Goal: Information Seeking & Learning: Learn about a topic

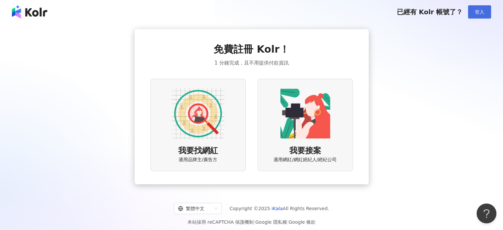
click at [482, 13] on span "登入" at bounding box center [479, 11] width 9 height 5
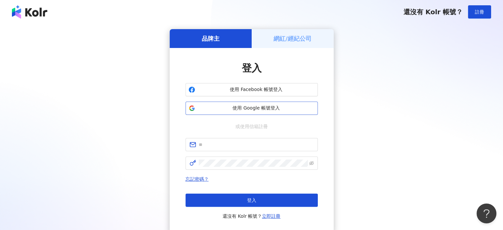
click at [285, 104] on button "使用 Google 帳號登入" at bounding box center [252, 108] width 132 height 13
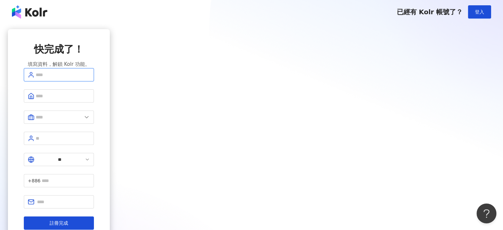
drag, startPoint x: 255, startPoint y: 82, endPoint x: 257, endPoint y: 87, distance: 4.6
click at [90, 78] on input "text" at bounding box center [63, 74] width 54 height 7
type input "*"
type input "****"
click at [94, 216] on button "註冊完成" at bounding box center [59, 222] width 70 height 13
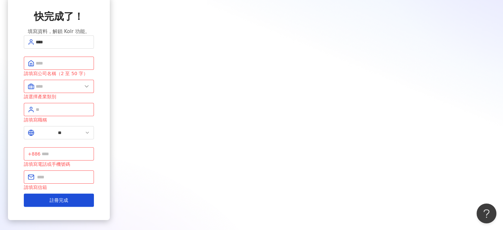
scroll to position [33, 0]
click at [90, 67] on input "text" at bounding box center [63, 62] width 54 height 7
type input "*"
type input "****"
click at [94, 93] on span at bounding box center [59, 85] width 70 height 13
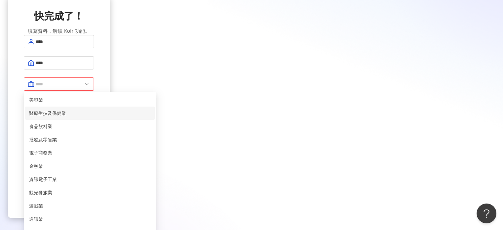
click at [151, 117] on span "醫療生技及保健業" at bounding box center [90, 113] width 122 height 7
type input "********"
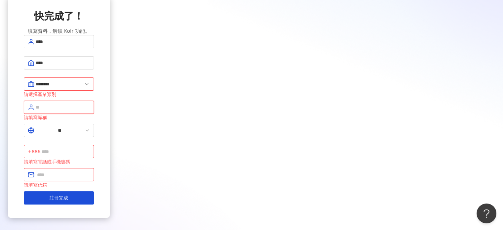
click at [90, 108] on input "text" at bounding box center [63, 107] width 54 height 7
type input "**"
click at [90, 148] on input "text" at bounding box center [66, 151] width 48 height 7
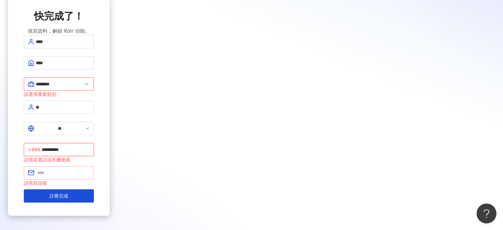
type input "**********"
click at [90, 169] on input "text" at bounding box center [63, 172] width 53 height 7
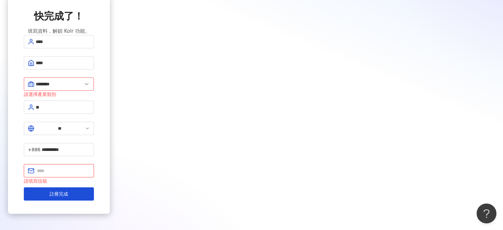
paste input "**********"
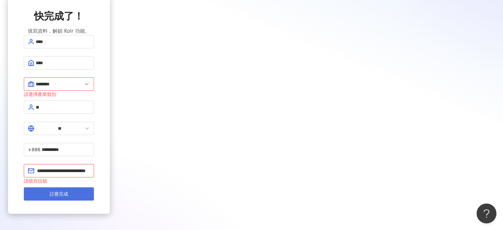
type input "**********"
click at [94, 187] on button "註冊完成" at bounding box center [59, 193] width 70 height 13
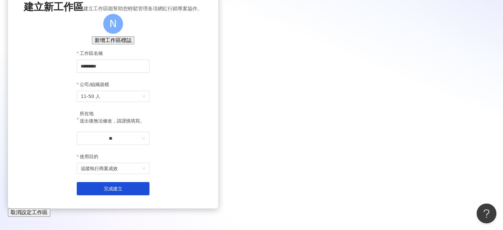
scroll to position [66, 0]
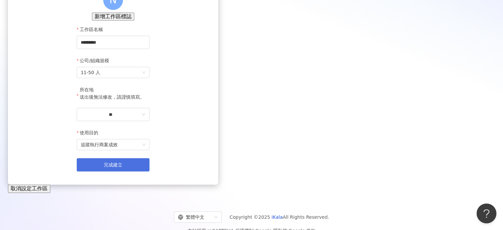
click at [150, 171] on button "完成建立" at bounding box center [113, 164] width 73 height 13
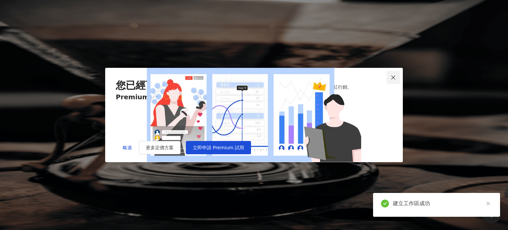
click at [398, 75] on span "Close" at bounding box center [393, 77] width 13 height 5
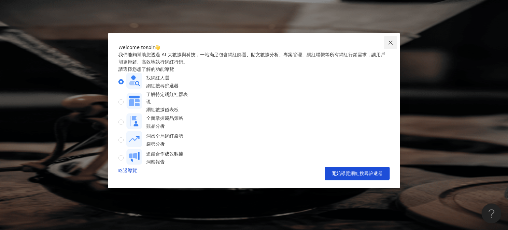
click at [394, 43] on span "Close" at bounding box center [390, 42] width 13 height 5
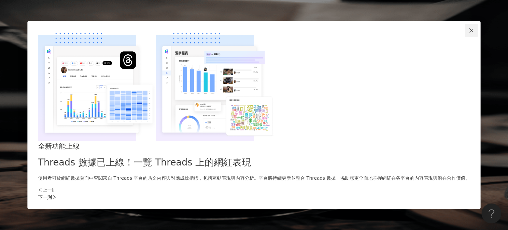
click at [469, 32] on icon "close" at bounding box center [471, 30] width 4 height 4
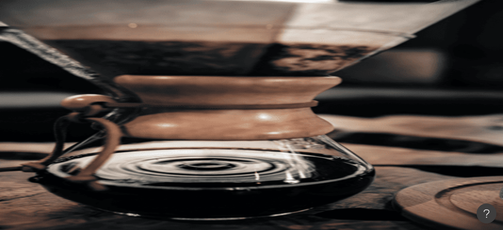
click at [86, 116] on span "N" at bounding box center [84, 119] width 3 height 7
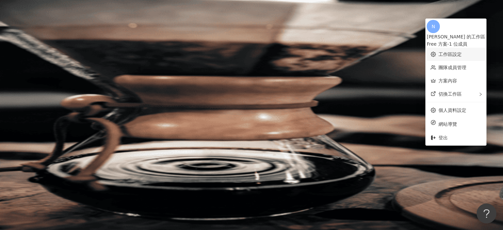
click at [451, 52] on link "工作區設定" at bounding box center [450, 54] width 23 height 5
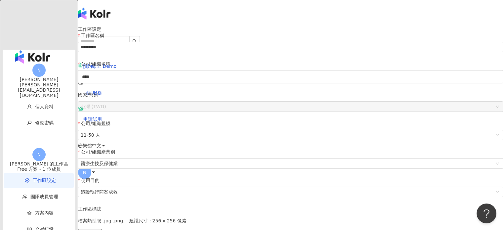
click at [96, 170] on icon at bounding box center [93, 172] width 5 height 5
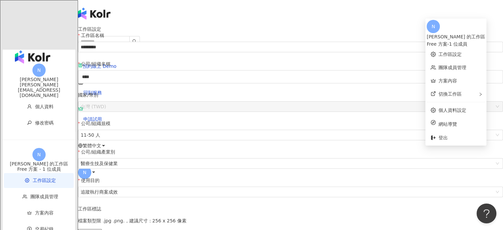
click at [452, 33] on div "Nina 的工作區" at bounding box center [456, 36] width 59 height 7
click at [433, 30] on span "N" at bounding box center [433, 26] width 13 height 13
click at [453, 91] on span "切換工作區" at bounding box center [450, 93] width 23 height 5
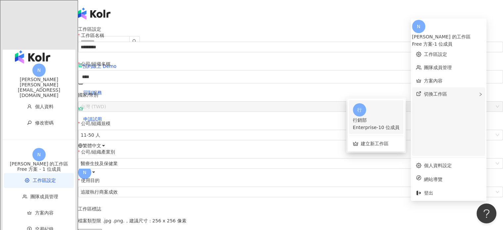
click at [398, 116] on div "行銷部" at bounding box center [376, 119] width 47 height 7
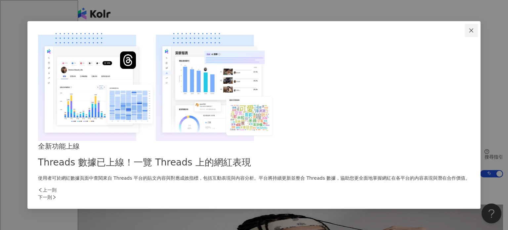
click at [469, 33] on icon "close" at bounding box center [471, 30] width 5 height 5
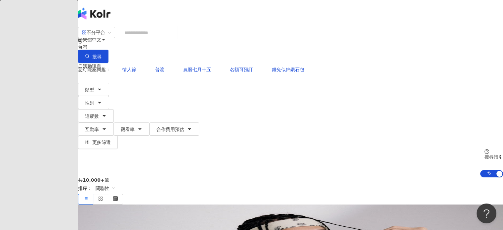
click at [174, 39] on input "search" at bounding box center [148, 32] width 54 height 13
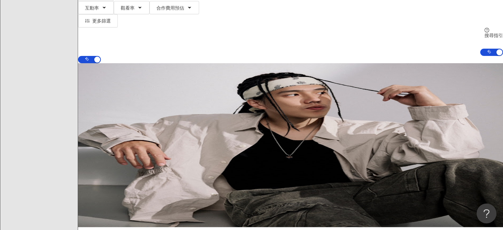
scroll to position [121, 0]
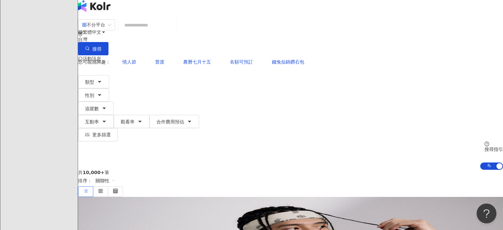
scroll to position [0, 0]
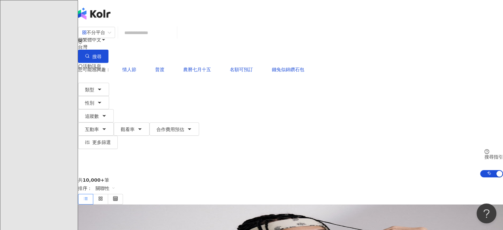
click at [173, 39] on input "search" at bounding box center [148, 32] width 54 height 13
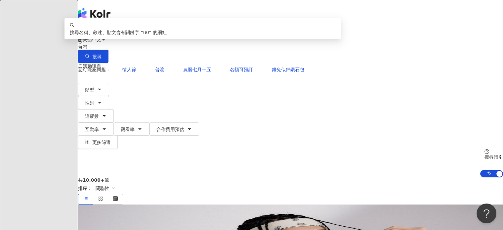
type input "*"
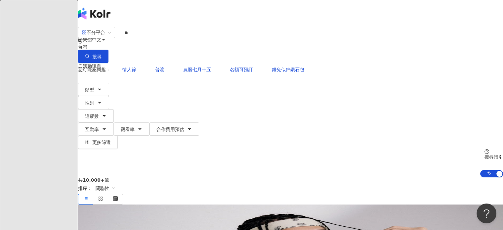
type input "*"
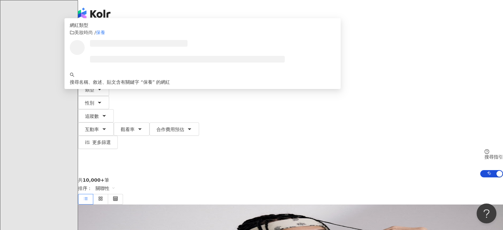
type input "*"
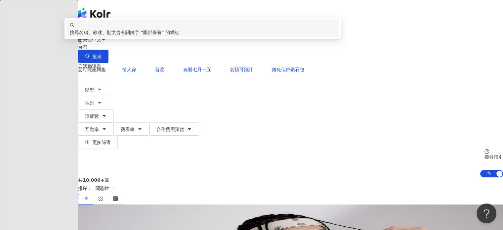
type input "****"
click at [218, 177] on div "共 10,000+ 筆 排序： 關聯性" at bounding box center [290, 190] width 425 height 27
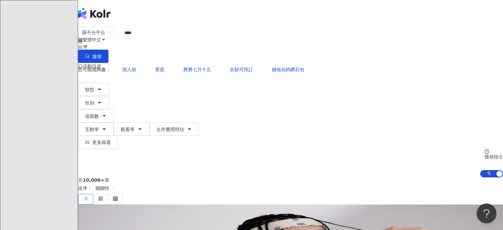
click at [174, 39] on input "****" at bounding box center [148, 32] width 54 height 13
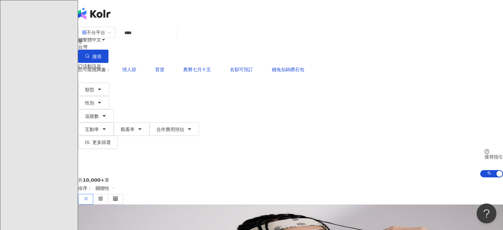
click at [167, 39] on input "****" at bounding box center [148, 32] width 54 height 13
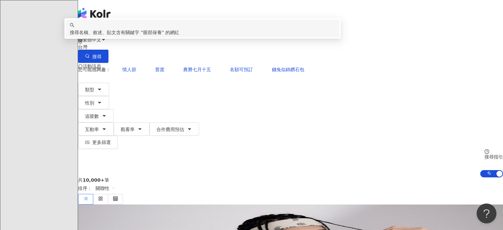
click at [111, 38] on span "不分平台" at bounding box center [96, 32] width 29 height 11
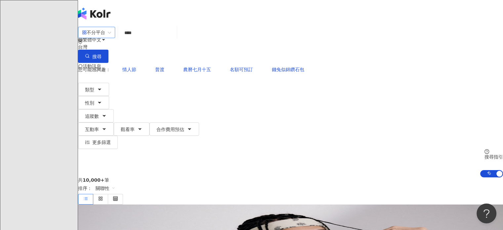
click at [111, 38] on span "不分平台" at bounding box center [96, 32] width 29 height 11
click at [118, 136] on button "更多篩選" at bounding box center [98, 142] width 40 height 13
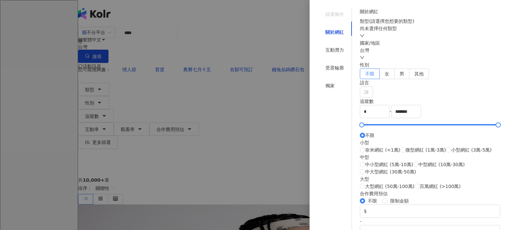
click at [270, 24] on div at bounding box center [254, 115] width 508 height 230
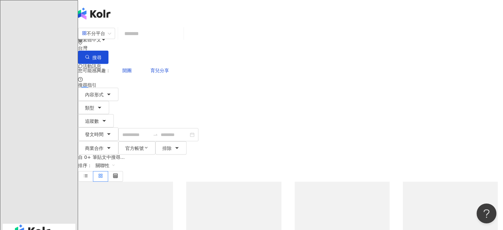
click at [181, 37] on input "search" at bounding box center [151, 33] width 60 height 14
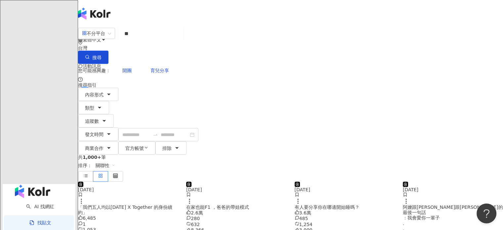
type input "*"
click at [205, 64] on div "您可能感興趣： 開團 育兒分享" at bounding box center [290, 70] width 425 height 13
click at [181, 41] on input "****" at bounding box center [151, 33] width 60 height 14
click at [111, 39] on span "不分平台" at bounding box center [96, 33] width 29 height 11
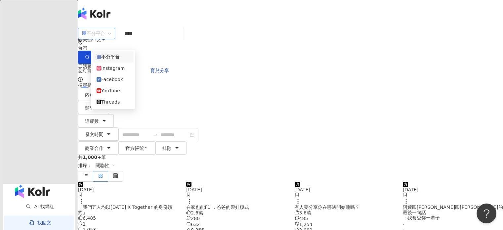
click at [111, 39] on span "不分平台" at bounding box center [96, 33] width 29 height 11
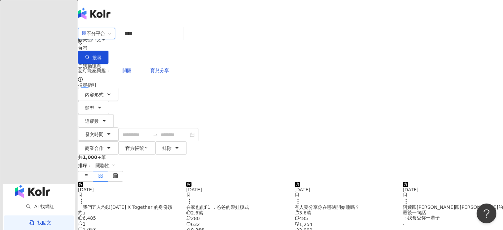
click at [181, 39] on input "****" at bounding box center [151, 33] width 60 height 14
click at [109, 51] on button "搜尋" at bounding box center [93, 57] width 30 height 13
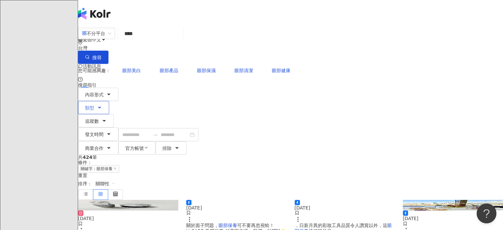
click at [109, 101] on button "類型" at bounding box center [93, 107] width 31 height 13
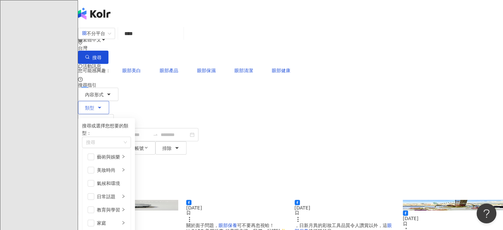
click at [109, 101] on button "類型 搜尋或選擇您想要的類型： 搜尋 藝術與娛樂 美妝時尚 氣候和環境 日常話題 教育與學習 家庭 財經 美食 命理占卜 遊戲 法政社會 生活風格 影視娛樂 …" at bounding box center [93, 107] width 31 height 13
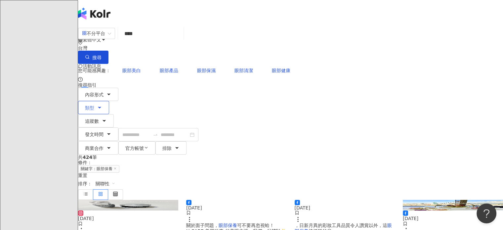
click at [94, 105] on span "類型" at bounding box center [89, 107] width 9 height 5
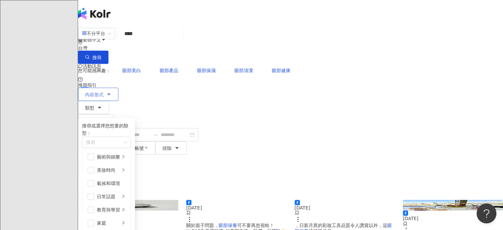
click at [112, 92] on icon "button" at bounding box center [108, 94] width 5 height 5
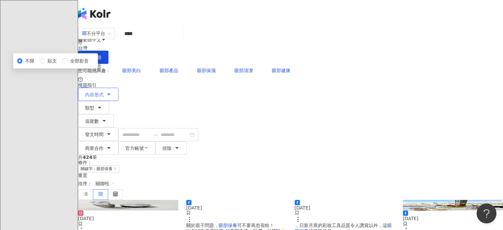
click at [112, 92] on icon "button" at bounding box center [108, 94] width 5 height 5
click at [109, 101] on button "類型" at bounding box center [93, 107] width 31 height 13
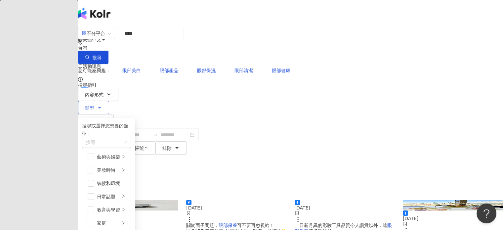
click at [109, 101] on button "類型 搜尋或選擇您想要的類型： 搜尋 藝術與娛樂 美妝時尚 氣候和環境 日常話題 教育與學習 家庭 財經 美食 命理占卜 遊戲 法政社會 生活風格 影視娛樂 …" at bounding box center [93, 107] width 31 height 13
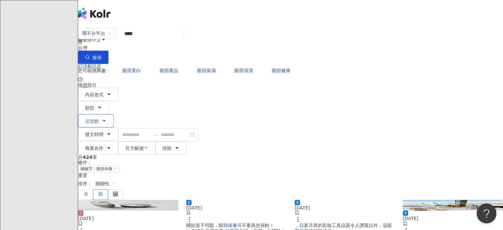
click at [106, 120] on icon "button" at bounding box center [104, 120] width 3 height 1
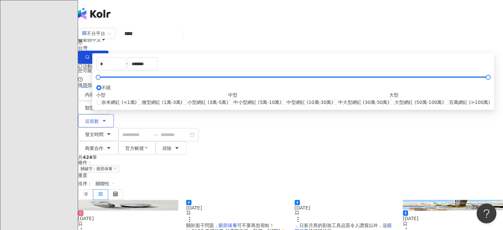
click at [106, 120] on icon "button" at bounding box center [104, 120] width 3 height 1
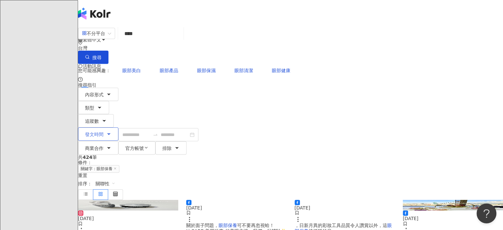
click at [104, 132] on span "發文時間" at bounding box center [94, 134] width 19 height 5
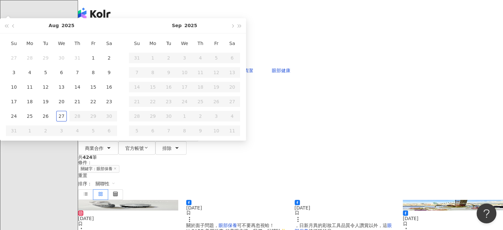
click at [104, 132] on span "發文時間" at bounding box center [94, 134] width 19 height 5
click at [181, 41] on input "****" at bounding box center [151, 33] width 60 height 14
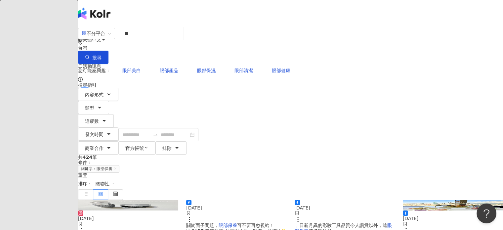
type input "*"
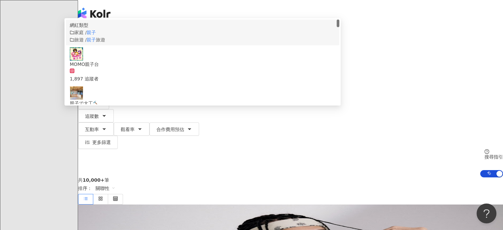
type input "*"
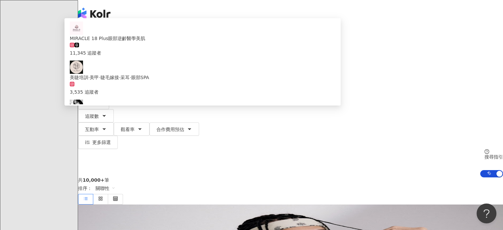
click at [258, 26] on div "不分平台 ** 台灣 搜尋 b81c9f79-26a1-45a2-9020-3ba69cf2e2b3 MIRACLE 18 Plus眼部逆齡醫學美肌 11,3…" at bounding box center [290, 101] width 425 height 151
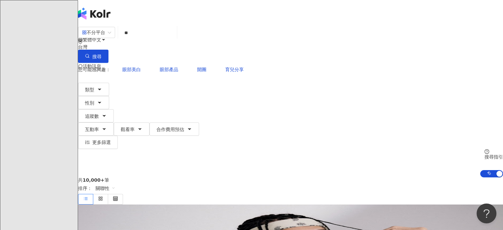
click at [174, 39] on input "**" at bounding box center [148, 32] width 54 height 13
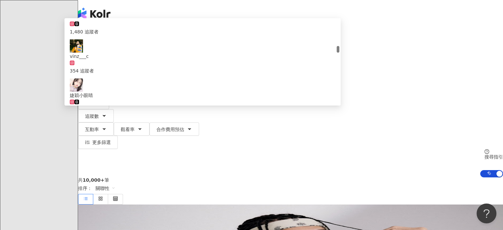
scroll to position [265, 0]
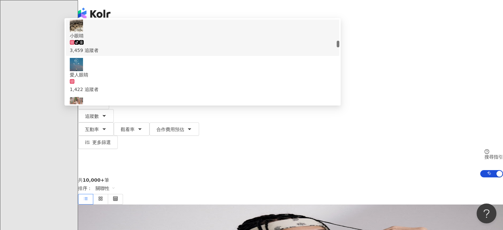
type input "*"
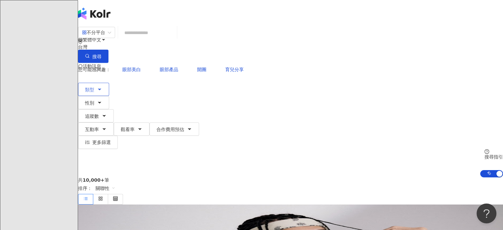
click at [109, 83] on button "類型" at bounding box center [93, 89] width 31 height 13
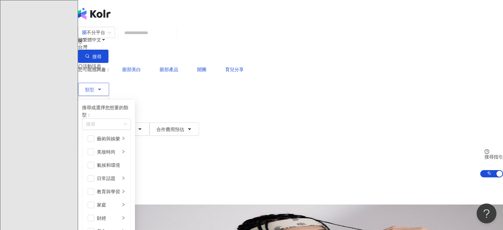
scroll to position [229, 0]
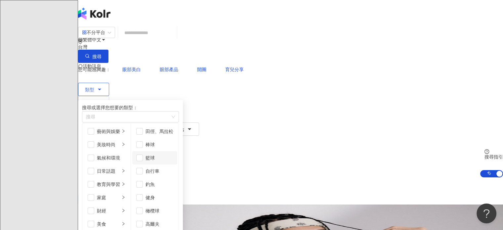
scroll to position [83, 0]
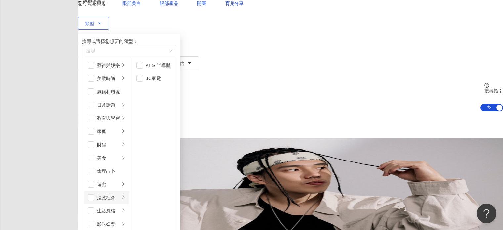
scroll to position [130, 0]
click at [169, 90] on div "營養與保健" at bounding box center [157, 91] width 23 height 7
click at [120, 207] on div "生活風格" at bounding box center [108, 210] width 23 height 7
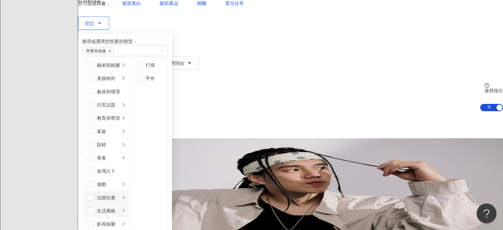
scroll to position [33, 0]
click at [129, 125] on li "家庭" at bounding box center [107, 131] width 46 height 13
click at [166, 83] on li "親子" at bounding box center [149, 78] width 34 height 13
click at [120, 141] on div "財經" at bounding box center [108, 144] width 23 height 7
click at [120, 114] on div "教育與學習" at bounding box center [108, 117] width 23 height 7
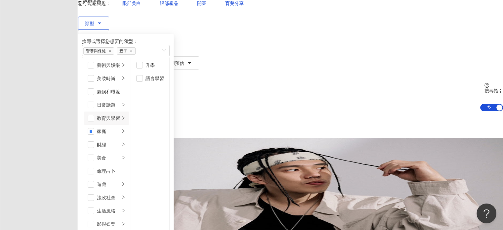
click at [129, 112] on li "教育與學習" at bounding box center [107, 118] width 46 height 13
click at [129, 98] on li "日常話題" at bounding box center [107, 104] width 46 height 13
click at [125, 93] on div "氣候和環境" at bounding box center [111, 91] width 28 height 7
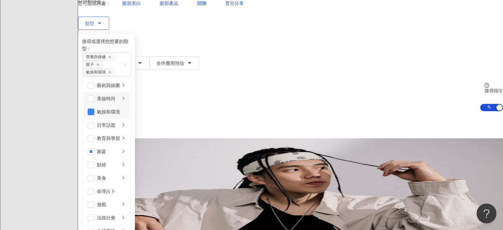
click at [120, 95] on div "美妝時尚" at bounding box center [108, 98] width 23 height 7
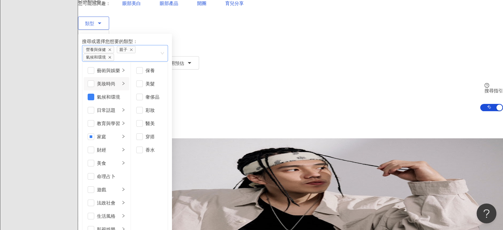
click at [111, 56] on icon "close" at bounding box center [110, 57] width 3 height 3
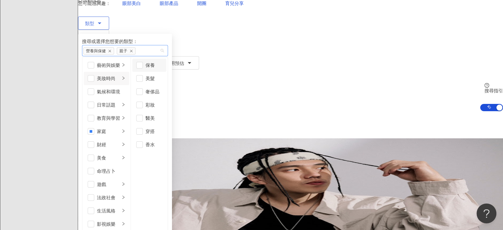
click at [162, 65] on div "保養" at bounding box center [154, 65] width 17 height 7
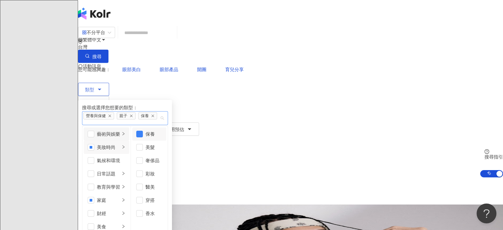
click at [120, 130] on div "藝術與娛樂" at bounding box center [108, 133] width 23 height 7
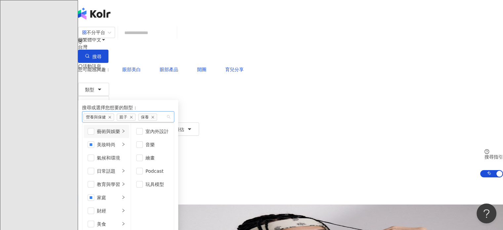
click at [307, 177] on div "共 10,000+ 筆 排序： 關聯性" at bounding box center [290, 190] width 425 height 27
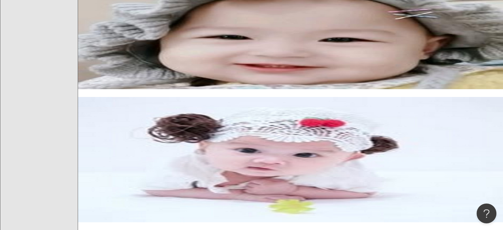
scroll to position [265, 0]
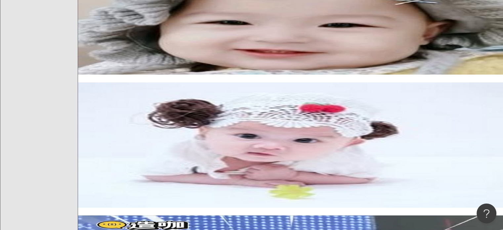
drag, startPoint x: 205, startPoint y: 90, endPoint x: 232, endPoint y: 64, distance: 37.4
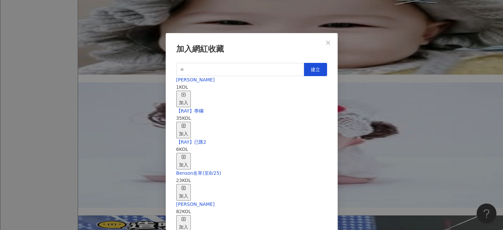
click at [188, 92] on div "加入" at bounding box center [183, 99] width 9 height 15
click at [328, 41] on icon "close" at bounding box center [328, 42] width 5 height 5
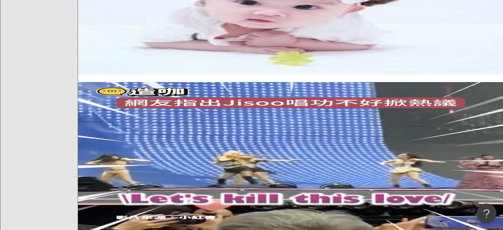
scroll to position [430, 0]
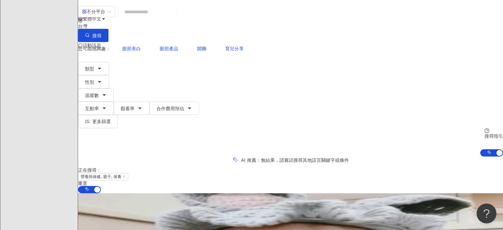
scroll to position [0, 0]
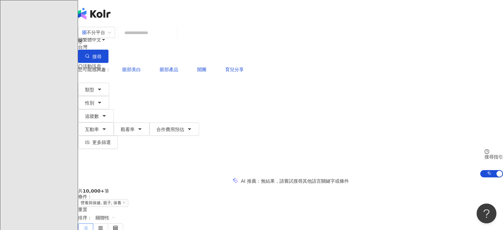
click at [174, 39] on input "search" at bounding box center [148, 32] width 54 height 13
click at [109, 83] on button "類型" at bounding box center [93, 89] width 31 height 13
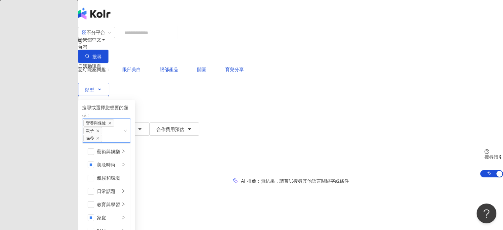
click at [100, 129] on icon "close" at bounding box center [97, 130] width 3 height 3
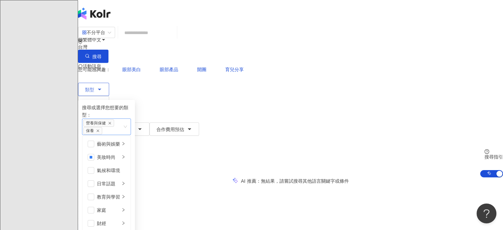
click at [102, 127] on span "保養" at bounding box center [92, 130] width 19 height 7
click at [99, 130] on icon "close" at bounding box center [98, 131] width 3 height 3
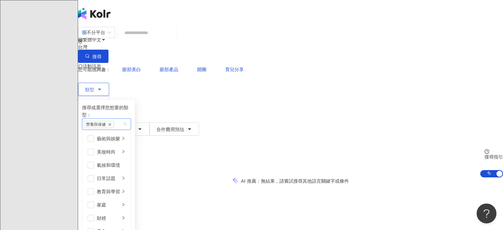
click at [112, 123] on icon "close" at bounding box center [109, 124] width 3 height 3
click at [172, 37] on input "search" at bounding box center [148, 32] width 54 height 13
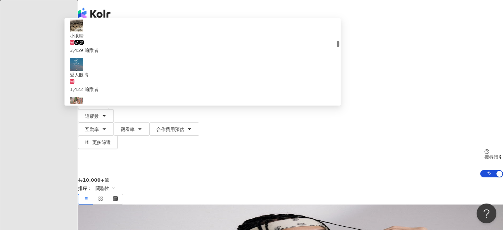
type input "*"
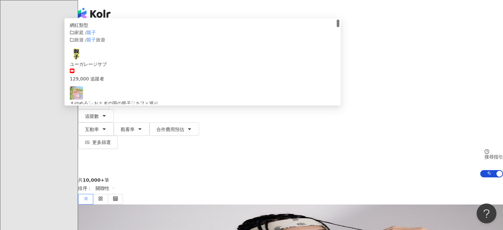
type input "*"
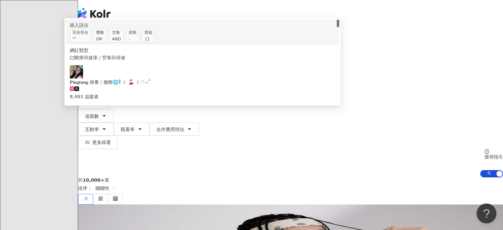
click at [104, 42] on div "OR" at bounding box center [100, 39] width 8 height 7
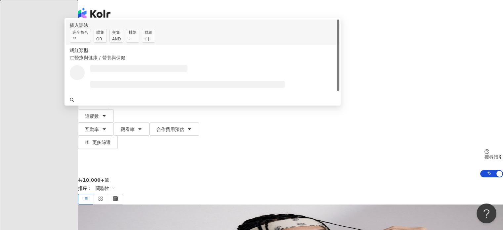
click at [104, 42] on div "OR" at bounding box center [100, 39] width 8 height 7
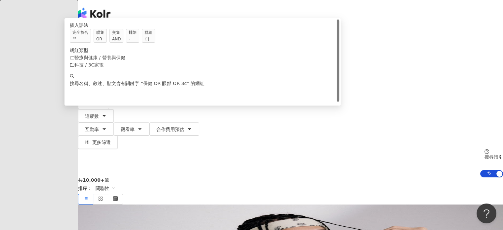
type input "**********"
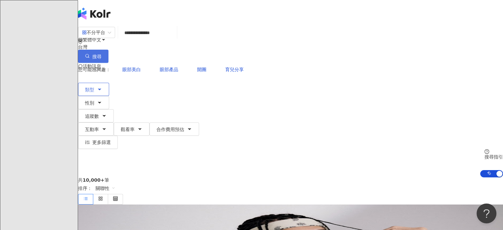
click at [109, 50] on button "搜尋" at bounding box center [93, 56] width 30 height 13
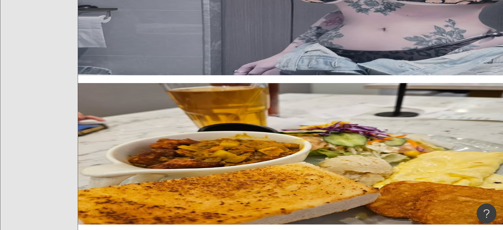
scroll to position [265, 0]
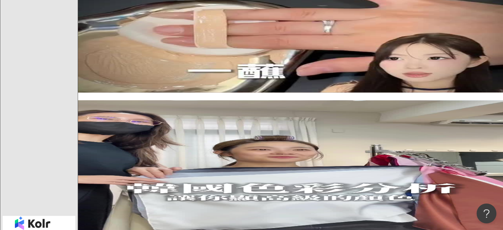
scroll to position [695, 0]
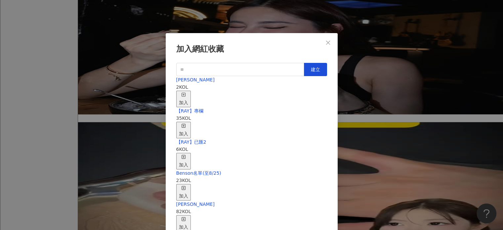
click at [281, 88] on div "nina 2 KOL 加入" at bounding box center [251, 91] width 151 height 31
click at [186, 92] on icon "button" at bounding box center [183, 94] width 5 height 5
click at [328, 43] on icon "close" at bounding box center [328, 42] width 4 height 4
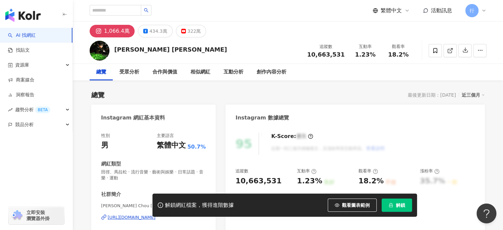
click at [36, 36] on link "AI 找網紅" at bounding box center [22, 35] width 28 height 7
click at [24, 35] on link "AI 找網紅" at bounding box center [22, 35] width 28 height 7
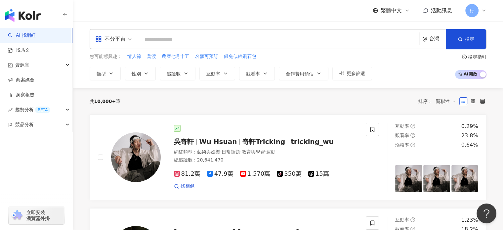
click at [186, 37] on input "search" at bounding box center [279, 39] width 276 height 13
click at [174, 47] on div "不分平台 * 台灣 搜尋" at bounding box center [288, 39] width 397 height 20
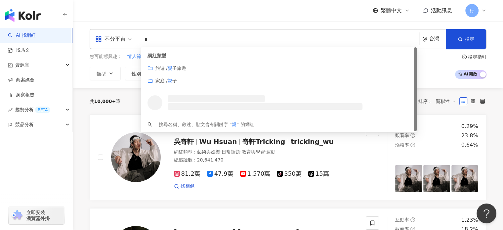
click at [197, 13] on div "繁體中文 活動訊息 行" at bounding box center [288, 10] width 397 height 21
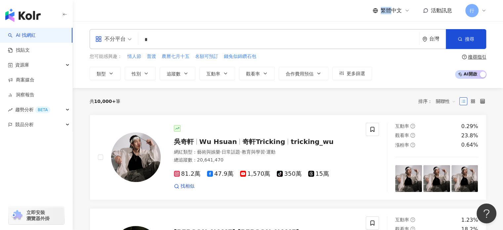
click at [197, 13] on div "繁體中文 活動訊息 行" at bounding box center [288, 10] width 397 height 21
click at [171, 40] on input "*" at bounding box center [279, 39] width 276 height 13
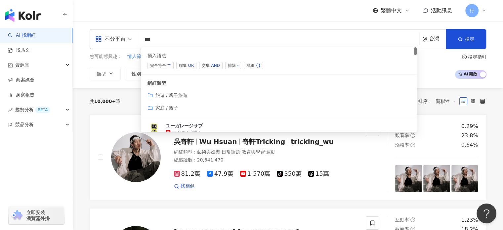
click at [186, 66] on span "聯集 OR" at bounding box center [186, 65] width 21 height 7
click at [190, 41] on input "*****" at bounding box center [279, 39] width 276 height 13
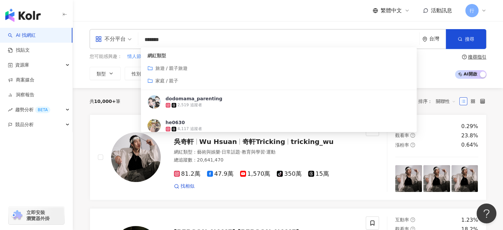
click at [162, 41] on input "*******" at bounding box center [279, 39] width 276 height 13
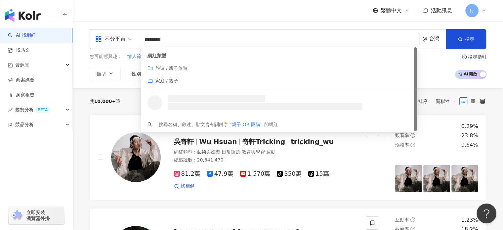
click at [185, 39] on input "********" at bounding box center [279, 39] width 276 height 13
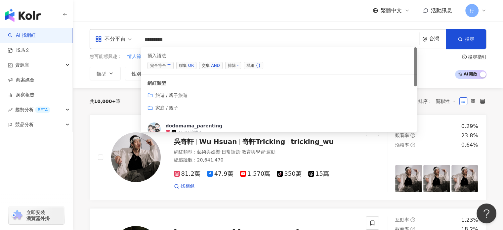
click at [190, 65] on div "OR" at bounding box center [191, 65] width 6 height 7
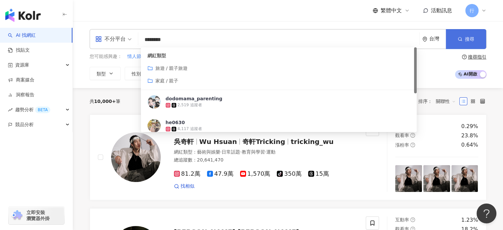
type input "********"
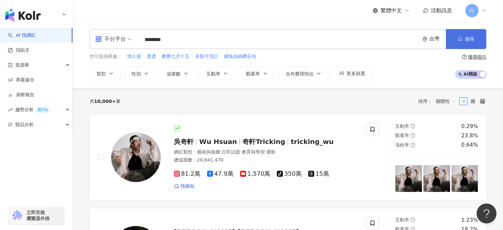
click at [471, 42] on button "搜尋" at bounding box center [466, 39] width 40 height 20
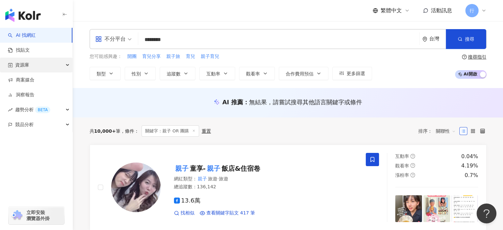
click at [53, 68] on div "資源庫" at bounding box center [36, 65] width 72 height 15
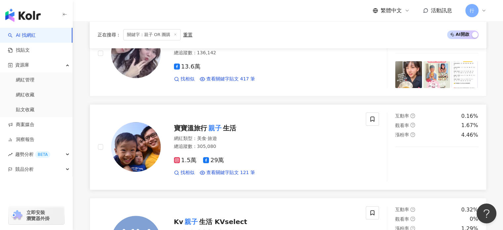
scroll to position [165, 0]
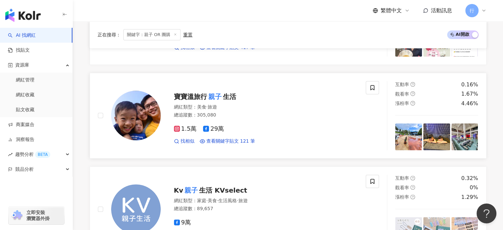
click at [213, 95] on mark "親子" at bounding box center [215, 96] width 16 height 11
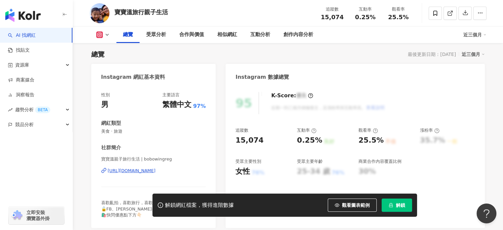
scroll to position [29, 0]
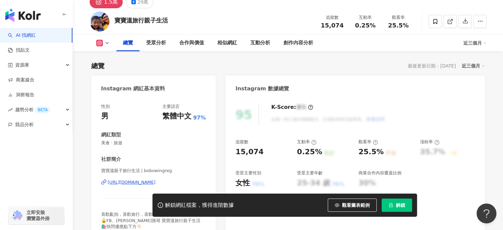
click at [133, 182] on div "https://www.instagram.com/bobowingreg/" at bounding box center [132, 182] width 48 height 6
click at [435, 23] on icon at bounding box center [435, 22] width 6 height 6
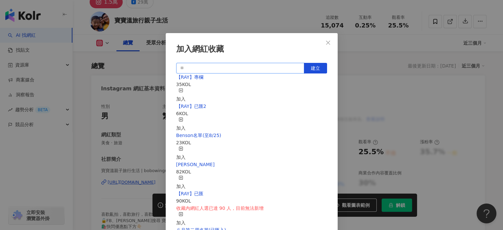
click at [206, 66] on input "text" at bounding box center [240, 68] width 128 height 11
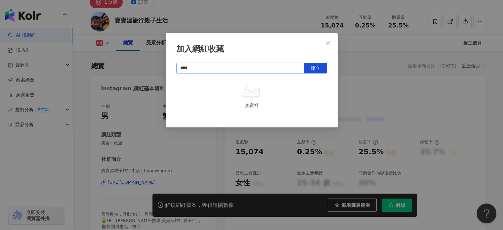
type input "****"
click at [314, 67] on span "建立" at bounding box center [315, 68] width 9 height 5
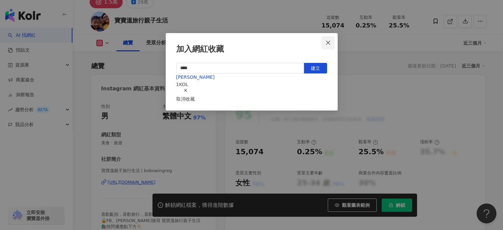
click at [328, 41] on icon "close" at bounding box center [328, 42] width 5 height 5
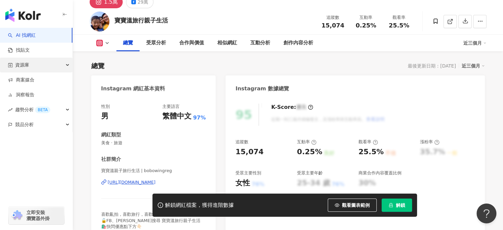
click at [30, 66] on div "資源庫" at bounding box center [36, 65] width 72 height 15
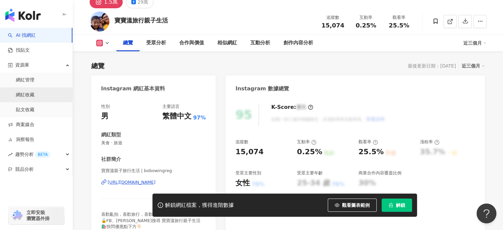
click at [29, 94] on link "網紅收藏" at bounding box center [25, 95] width 19 height 7
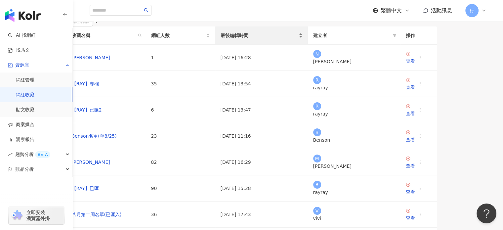
scroll to position [66, 0]
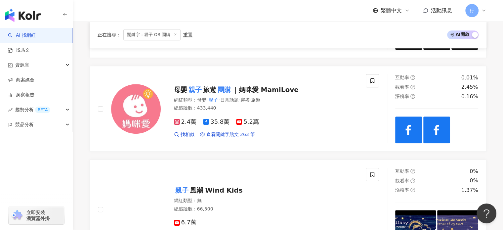
scroll to position [463, 0]
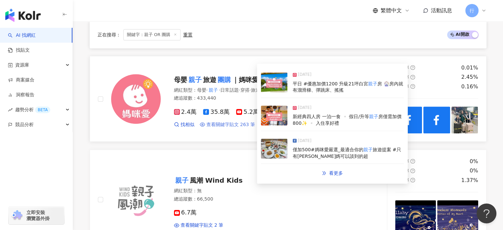
click at [235, 125] on span "查看關鍵字貼文 263 筆" at bounding box center [230, 124] width 49 height 7
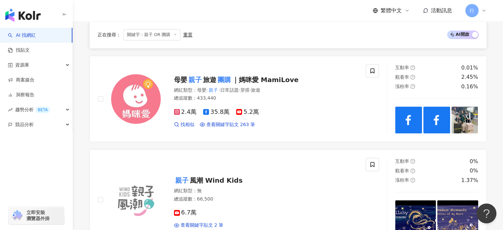
click at [174, 34] on icon at bounding box center [175, 34] width 3 height 3
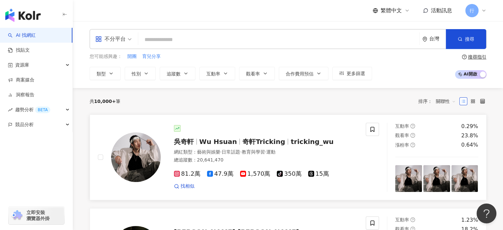
scroll to position [33, 0]
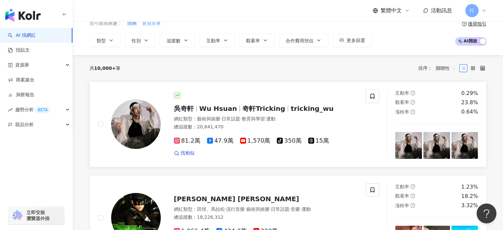
click at [227, 107] on span "Wu Hsuan" at bounding box center [219, 109] width 38 height 8
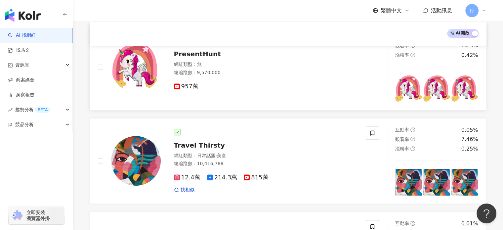
scroll to position [397, 0]
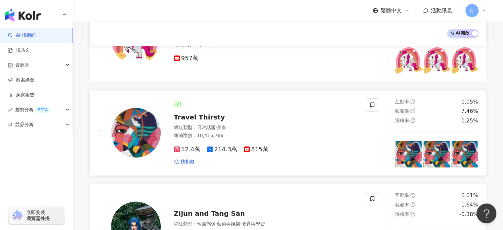
click at [206, 119] on span "Travel Thirsty" at bounding box center [199, 117] width 51 height 8
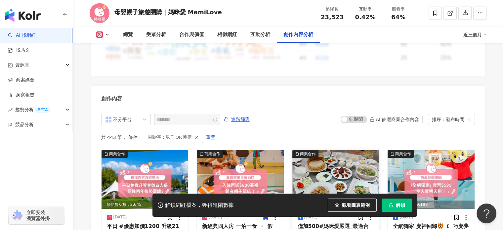
scroll to position [1998, 0]
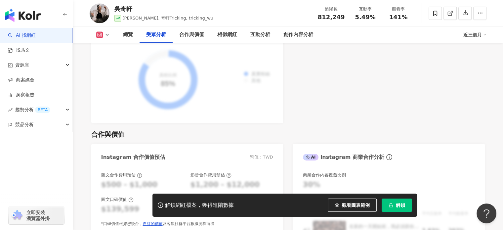
scroll to position [754, 0]
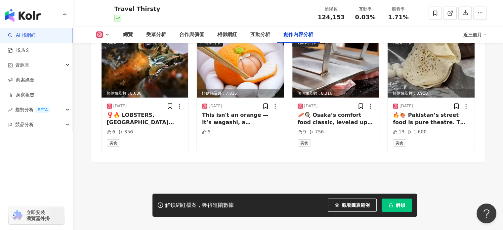
scroll to position [2018, 0]
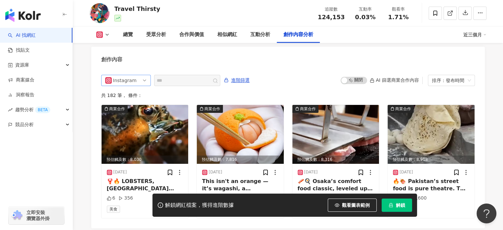
click at [139, 78] on span "Instagram" at bounding box center [126, 80] width 42 height 11
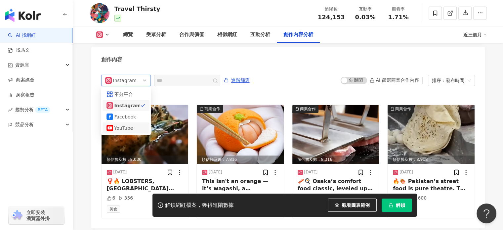
click at [123, 124] on div "YouTube" at bounding box center [125, 127] width 22 height 7
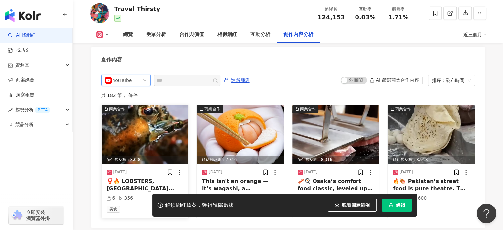
scroll to position [2016, 0]
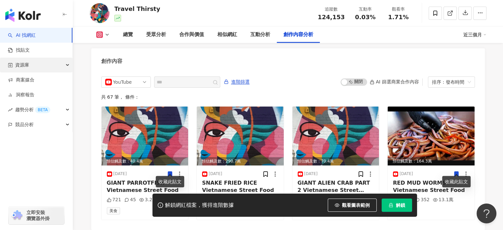
click at [39, 67] on div "資源庫" at bounding box center [36, 65] width 72 height 15
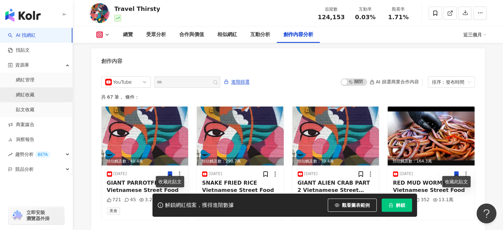
click at [31, 95] on link "網紅收藏" at bounding box center [25, 95] width 19 height 7
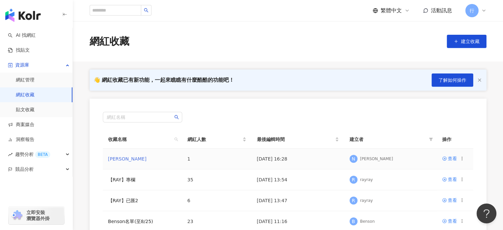
click at [114, 158] on link "nina" at bounding box center [127, 158] width 38 height 5
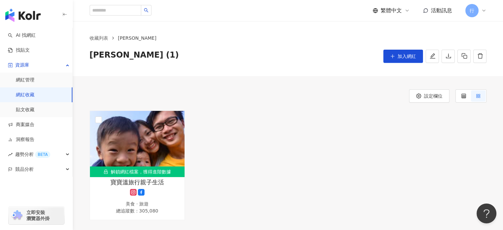
click at [115, 55] on span "nina (1)" at bounding box center [134, 56] width 89 height 13
click at [434, 60] on button "button" at bounding box center [432, 56] width 13 height 13
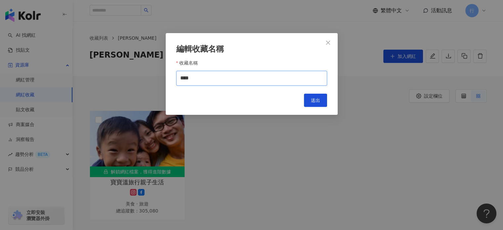
click at [205, 77] on input "****" at bounding box center [251, 78] width 151 height 15
click at [331, 43] on icon "close" at bounding box center [328, 42] width 5 height 5
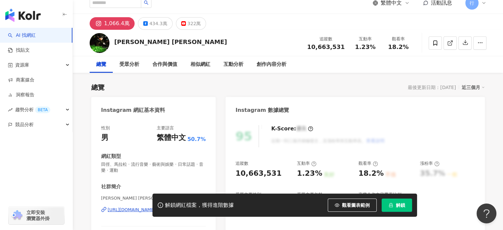
scroll to position [99, 0]
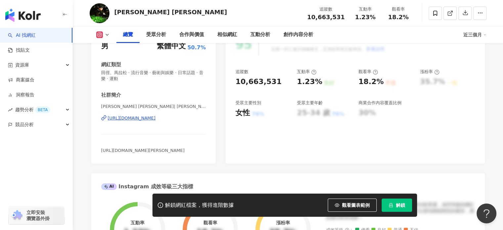
click at [144, 119] on div "https://www.instagram.com/jaychou/" at bounding box center [132, 118] width 48 height 6
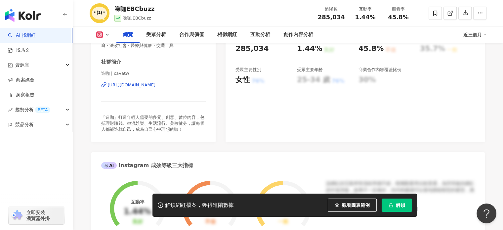
scroll to position [66, 0]
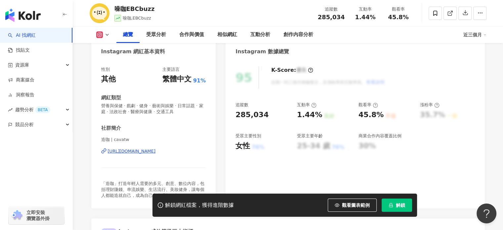
click at [156, 149] on div "[URL][DOMAIN_NAME]" at bounding box center [132, 151] width 48 height 6
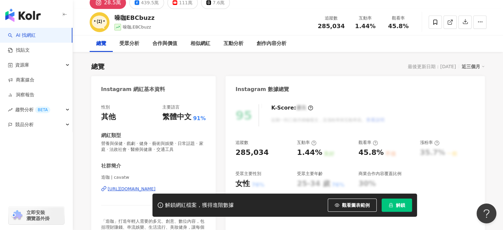
scroll to position [0, 0]
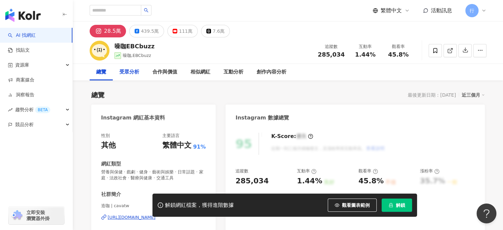
click at [136, 76] on div "受眾分析" at bounding box center [129, 72] width 33 height 17
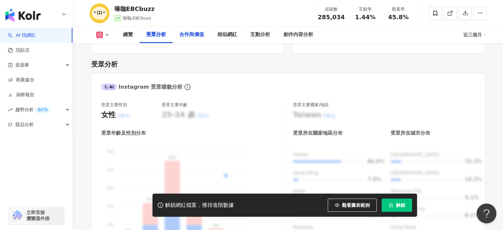
click at [192, 30] on div "合作與價值" at bounding box center [192, 34] width 38 height 17
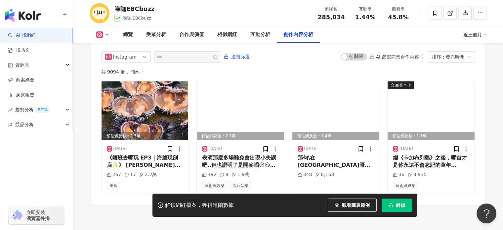
scroll to position [2018, 0]
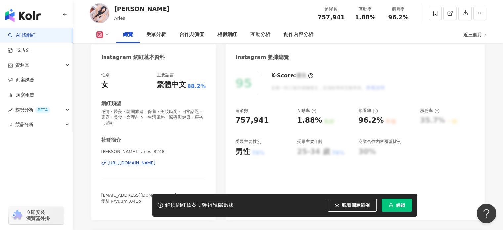
scroll to position [66, 0]
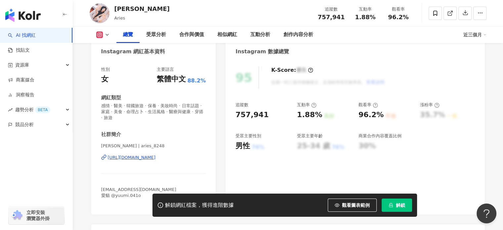
click at [153, 156] on div "https://www.instagram.com/aries_8248/" at bounding box center [132, 158] width 48 height 6
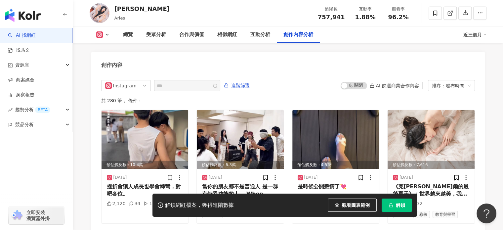
scroll to position [2051, 0]
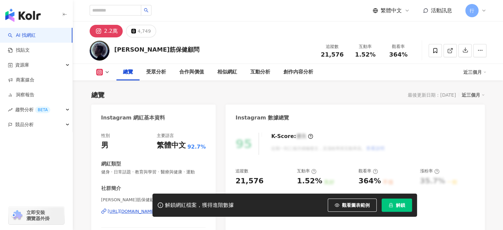
scroll to position [132, 0]
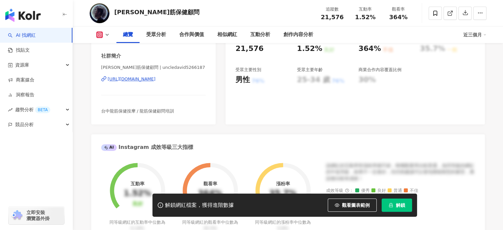
click at [156, 79] on div "[URL][DOMAIN_NAME]" at bounding box center [132, 79] width 48 height 6
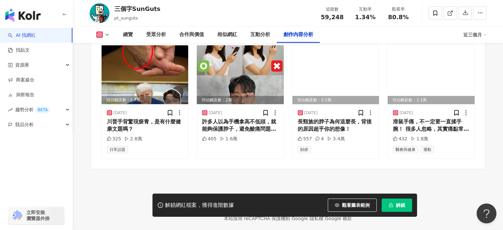
scroll to position [2051, 0]
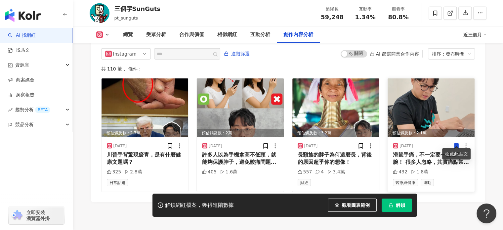
drag, startPoint x: 501, startPoint y: 118, endPoint x: 446, endPoint y: 118, distance: 54.6
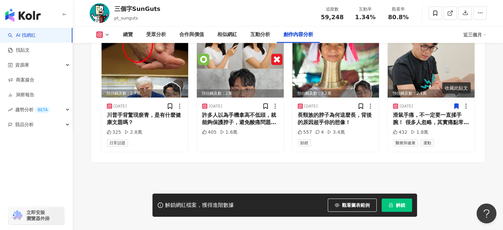
scroll to position [2052, 0]
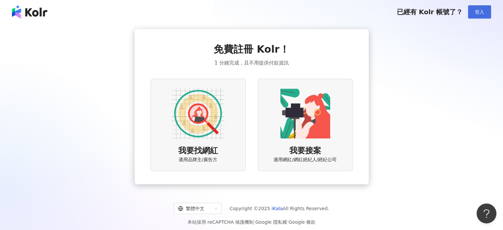
drag, startPoint x: 482, startPoint y: 13, endPoint x: 476, endPoint y: 12, distance: 6.4
click at [481, 13] on span "登入" at bounding box center [479, 11] width 9 height 5
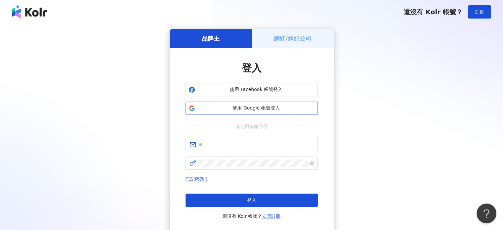
click at [281, 108] on span "使用 Google 帳號登入" at bounding box center [256, 108] width 117 height 7
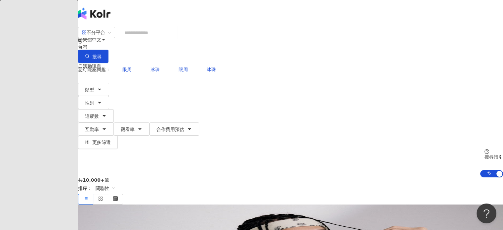
click at [96, 90] on icon at bounding box center [93, 92] width 5 height 5
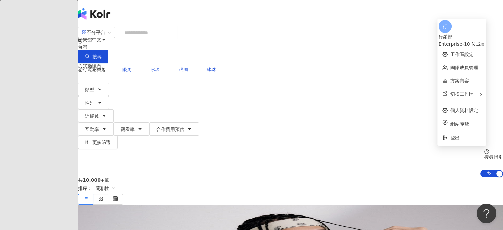
click at [472, 40] on div "Enterprise - 10 位成員" at bounding box center [462, 43] width 47 height 7
click at [457, 33] on div "行銷部" at bounding box center [462, 36] width 47 height 7
click at [451, 52] on link "工作區設定" at bounding box center [462, 54] width 23 height 5
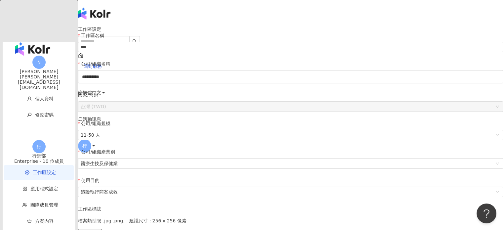
click at [42, 69] on div "[PERSON_NAME]" at bounding box center [39, 71] width 73 height 5
click at [32, 56] on span "N" at bounding box center [38, 62] width 13 height 13
click at [96, 143] on icon at bounding box center [93, 145] width 5 height 5
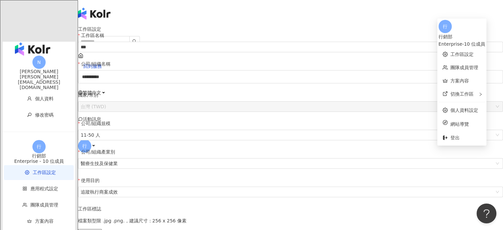
click at [96, 143] on icon at bounding box center [93, 145] width 5 height 5
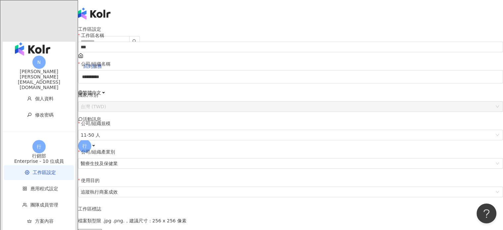
click at [498, 47] on div "**********" at bounding box center [290, 164] width 425 height 276
click at [232, 9] on div "回到服務 繁體中文 活動訊息 行" at bounding box center [290, 79] width 425 height 159
